Goal: Navigation & Orientation: Find specific page/section

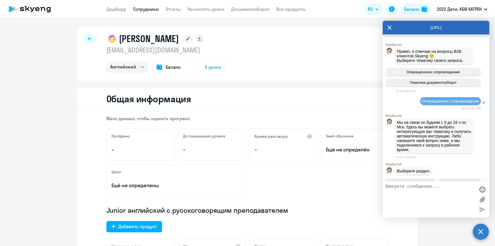
select select "english"
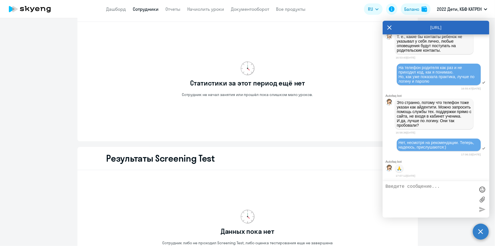
scroll to position [17154, 0]
click at [115, 9] on link "Дашборд" at bounding box center [116, 9] width 20 height 6
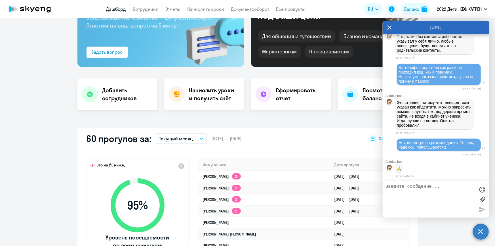
scroll to position [186, 0]
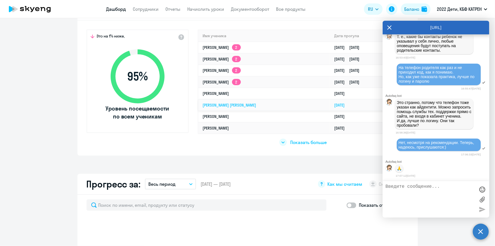
select select "30"
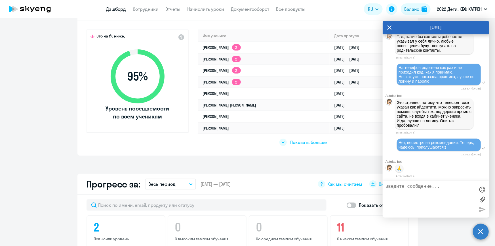
click at [389, 26] on icon at bounding box center [390, 28] width 5 height 14
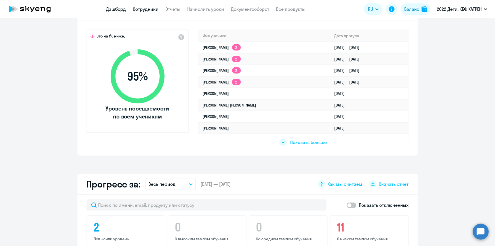
click at [139, 10] on link "Сотрудники" at bounding box center [146, 9] width 26 height 6
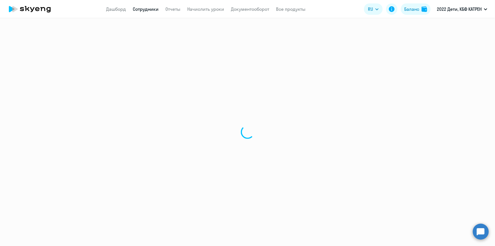
select select "30"
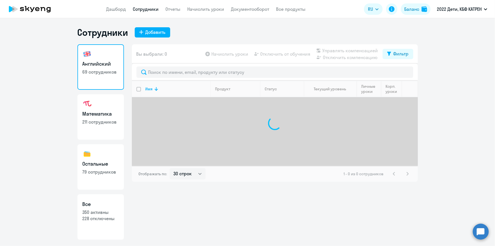
click at [106, 210] on p "350 активны" at bounding box center [101, 212] width 36 height 6
select select "30"
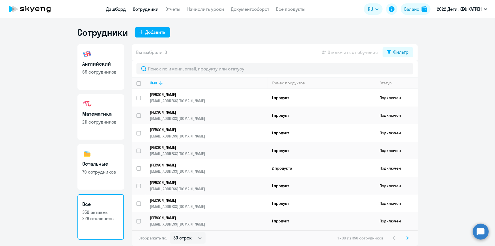
click at [119, 9] on link "Дашборд" at bounding box center [116, 9] width 20 height 6
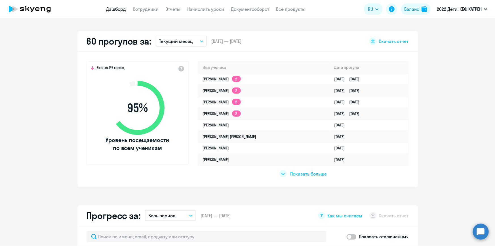
scroll to position [181, 0]
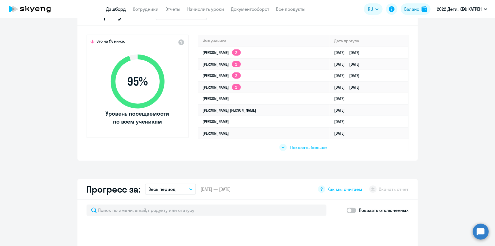
select select "30"
